Goal: Obtain resource: Obtain resource

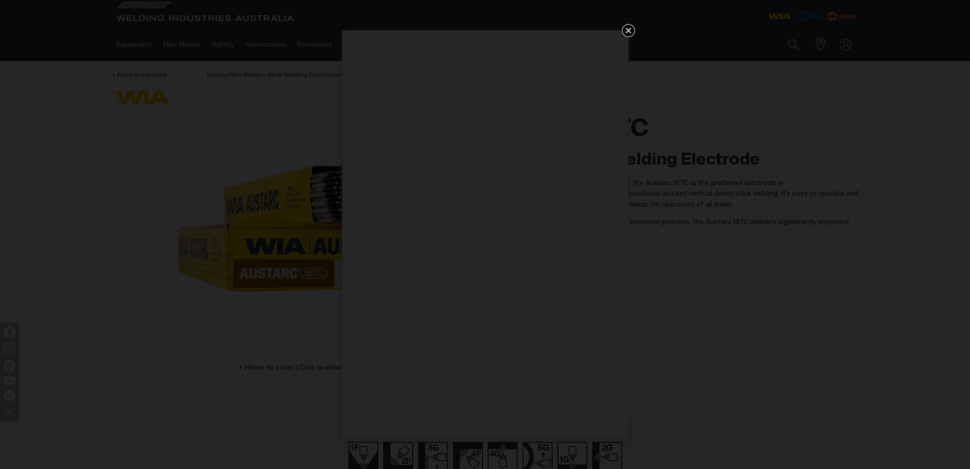
click at [624, 30] on icon "Get 5 WIA Welding Guides Free!" at bounding box center [628, 30] width 11 height 11
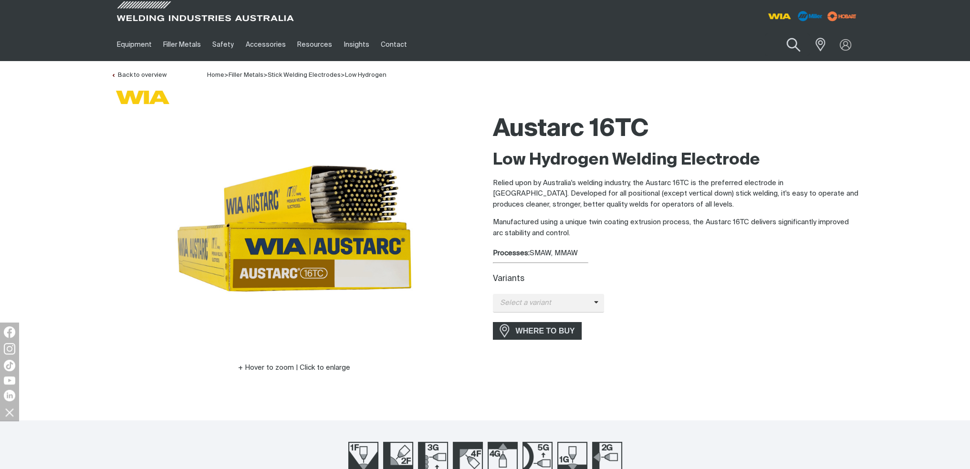
click at [793, 40] on button "Search products" at bounding box center [793, 44] width 39 height 27
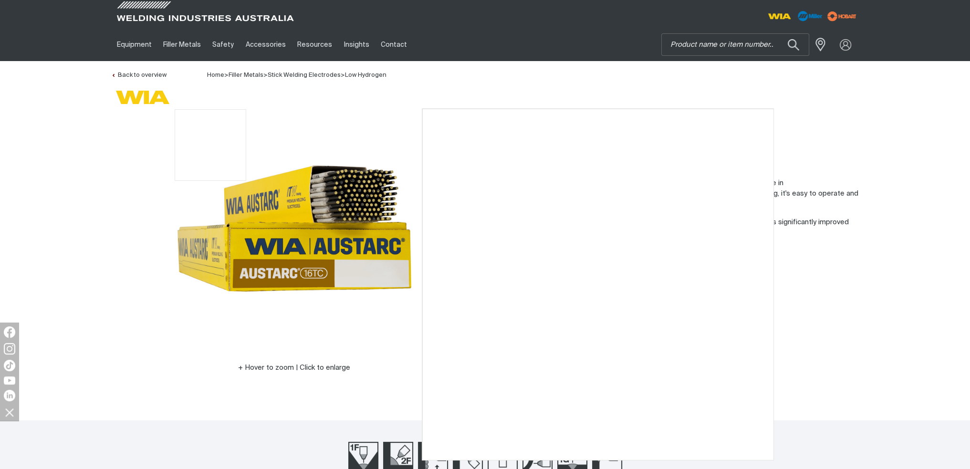
drag, startPoint x: 208, startPoint y: 124, endPoint x: 213, endPoint y: 114, distance: 11.3
click at [213, 114] on img at bounding box center [294, 228] width 239 height 239
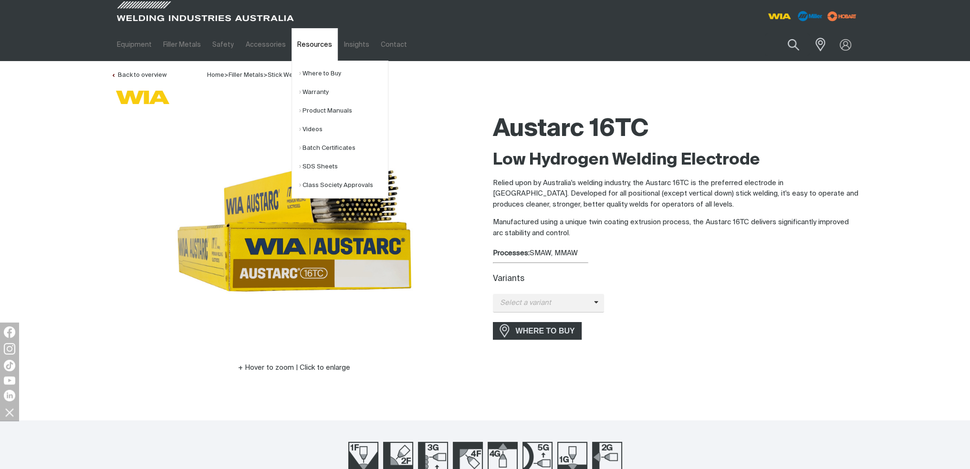
click at [312, 42] on link "Resources" at bounding box center [315, 44] width 46 height 33
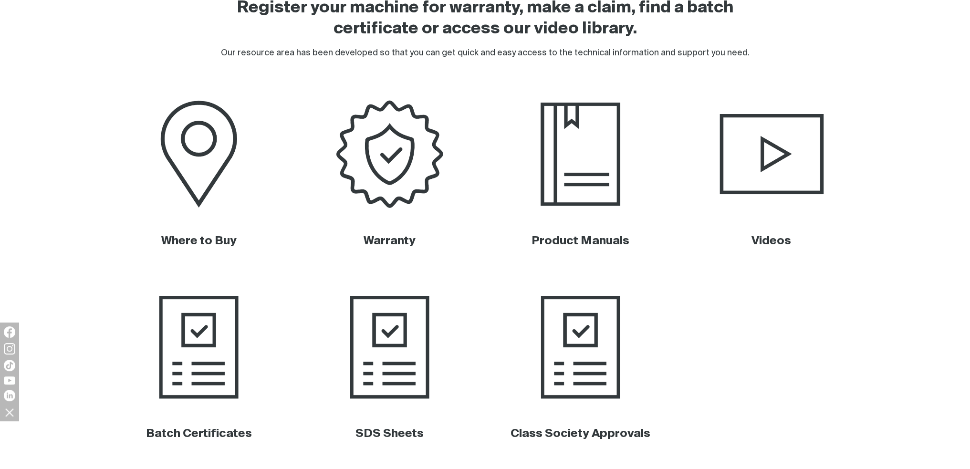
scroll to position [334, 0]
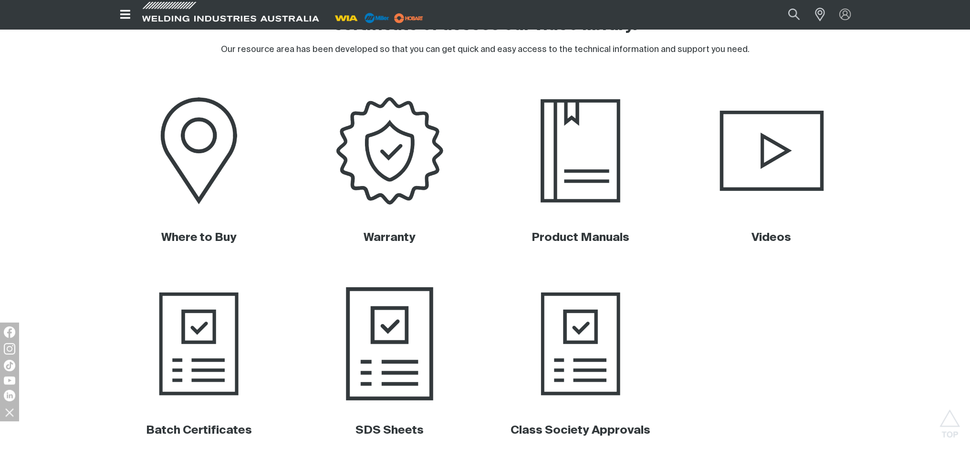
click at [386, 327] on img at bounding box center [389, 343] width 193 height 129
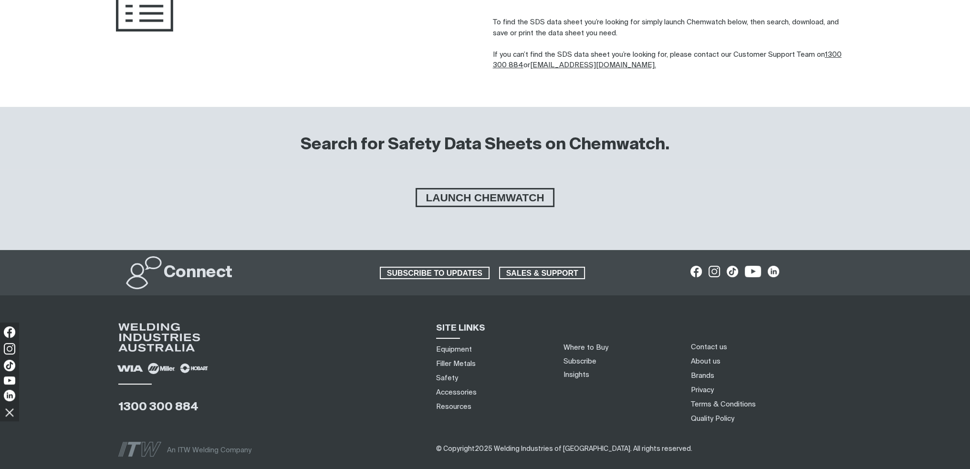
scroll to position [143, 0]
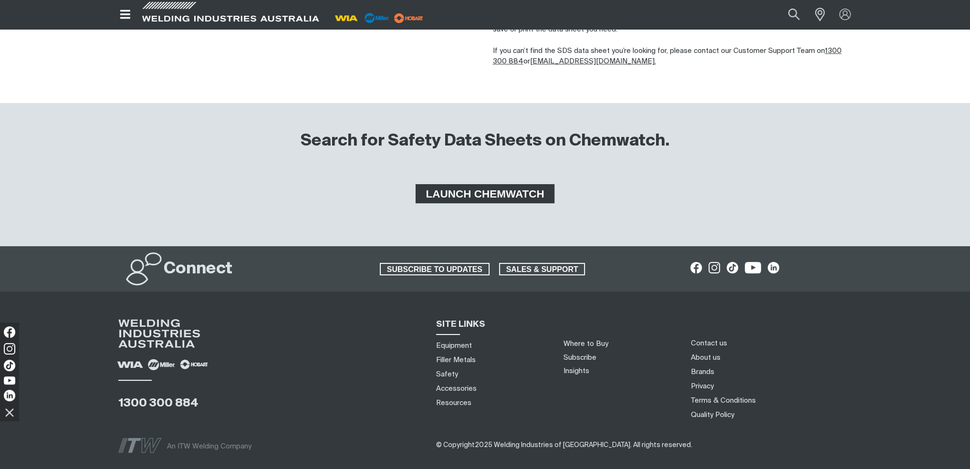
click at [458, 193] on span "LAUNCH CHEMWATCH" at bounding box center [484, 193] width 135 height 19
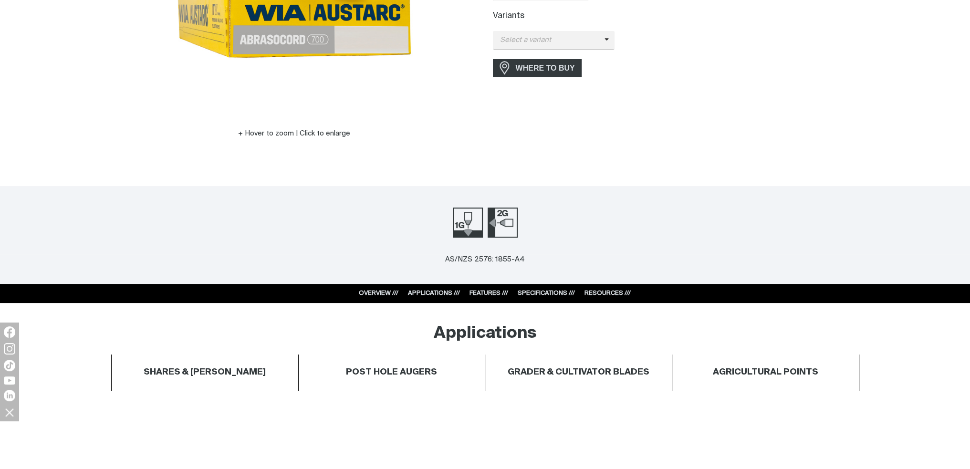
scroll to position [239, 0]
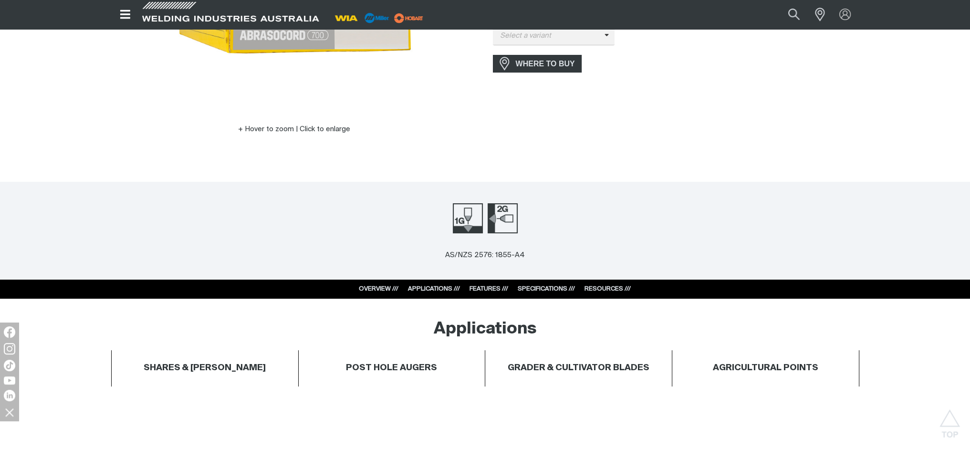
click at [597, 287] on link "RESOURCES ///" at bounding box center [607, 289] width 46 height 6
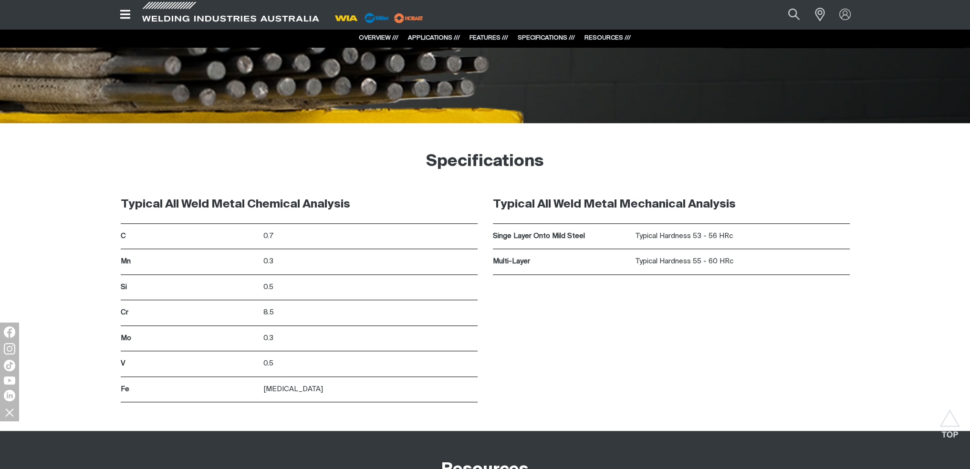
scroll to position [1258, 0]
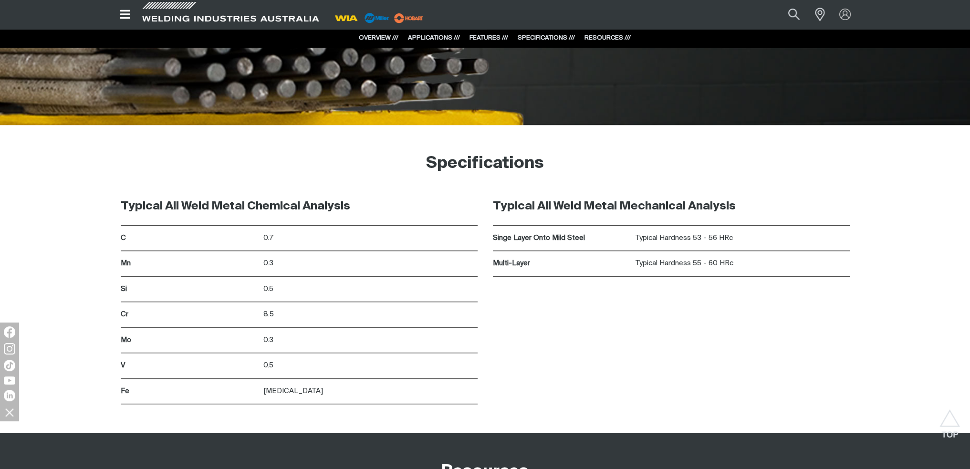
click at [609, 40] on link "RESOURCES ///" at bounding box center [607, 38] width 46 height 6
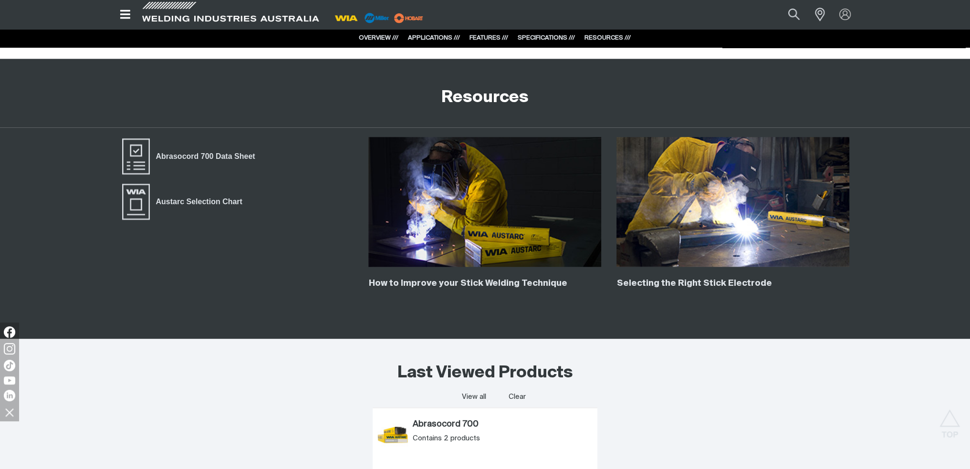
scroll to position [1642, 0]
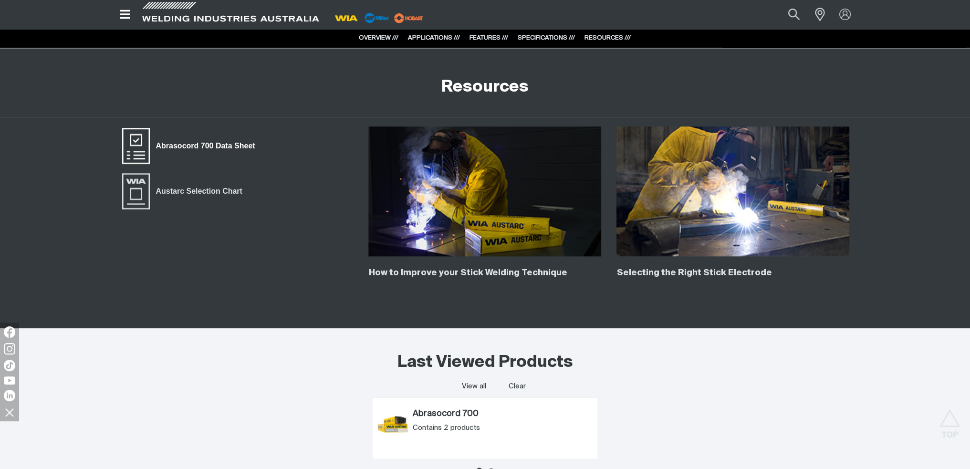
click at [129, 140] on span "Abrasocord 700 Data Sheet" at bounding box center [136, 145] width 31 height 38
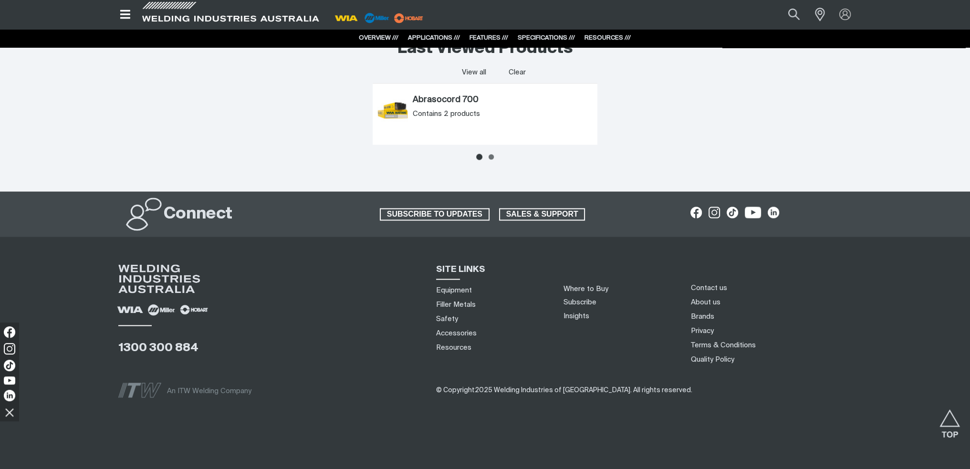
scroll to position [1959, 0]
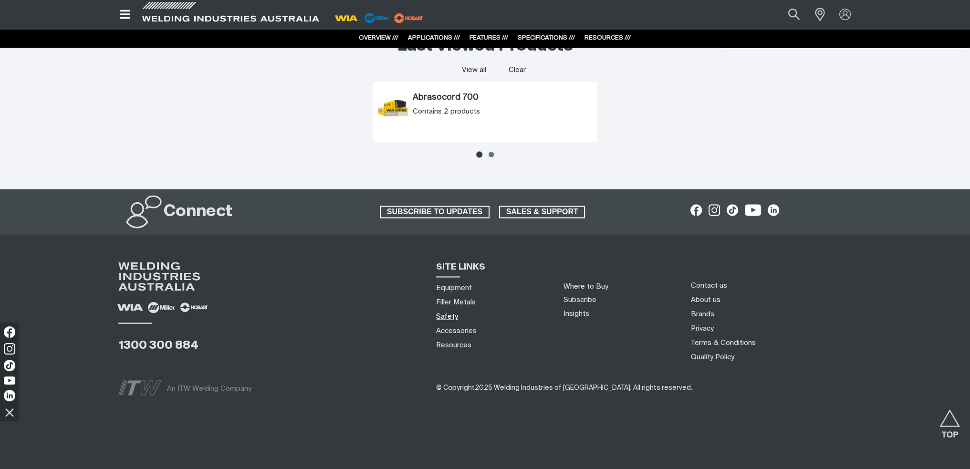
click at [446, 317] on link "Safety" at bounding box center [447, 317] width 22 height 10
